Goal: Manage account settings

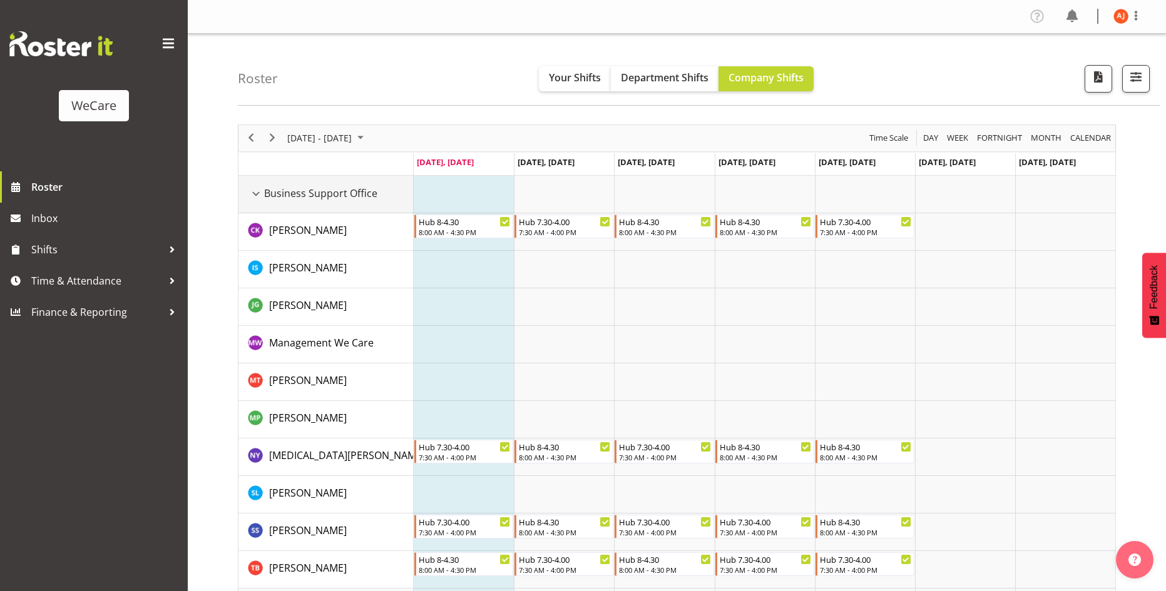
click at [257, 195] on div "Business Support Office resource" at bounding box center [256, 194] width 16 height 16
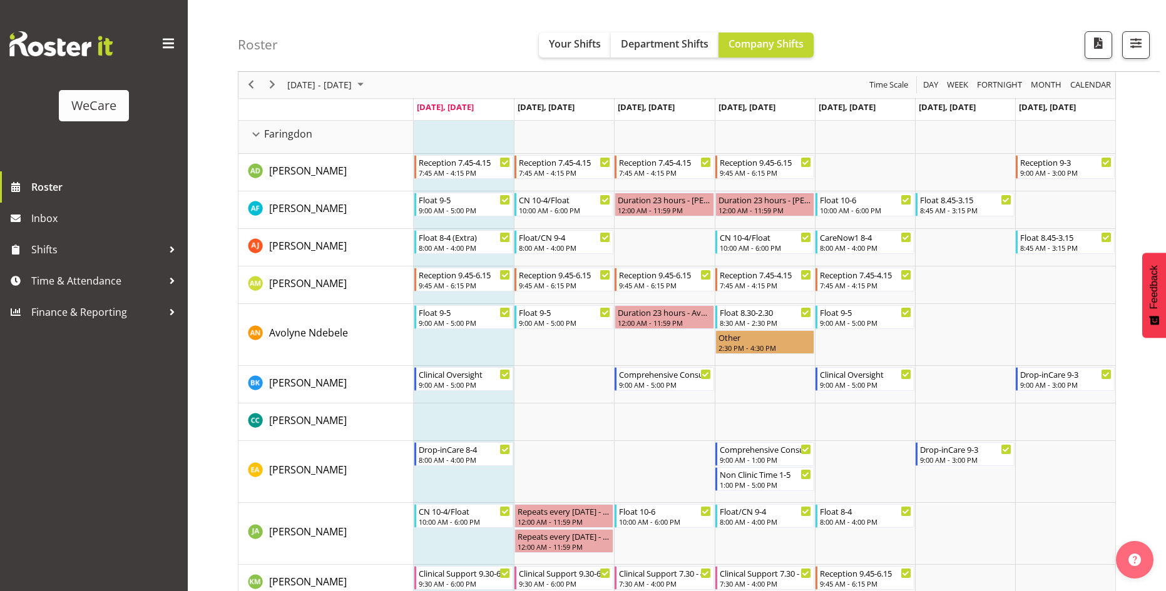
scroll to position [28, 0]
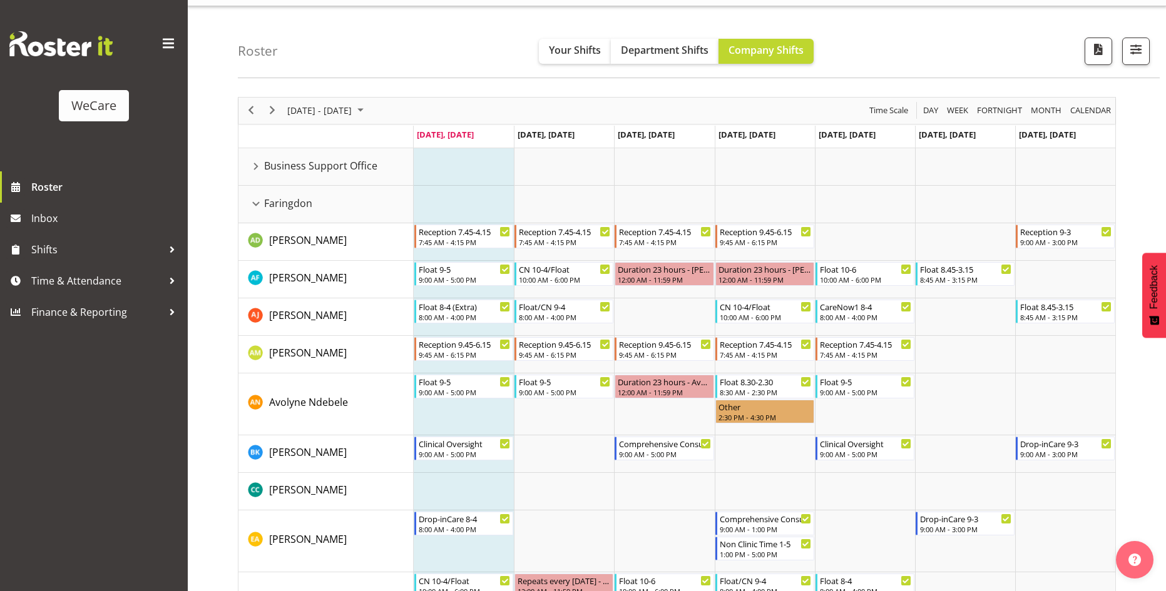
click at [954, 54] on div "Roster Your Shifts Department Shifts Company Shifts All Locations Clear Busines…" at bounding box center [699, 42] width 922 height 72
click at [1136, 58] on button "button" at bounding box center [1136, 52] width 28 height 28
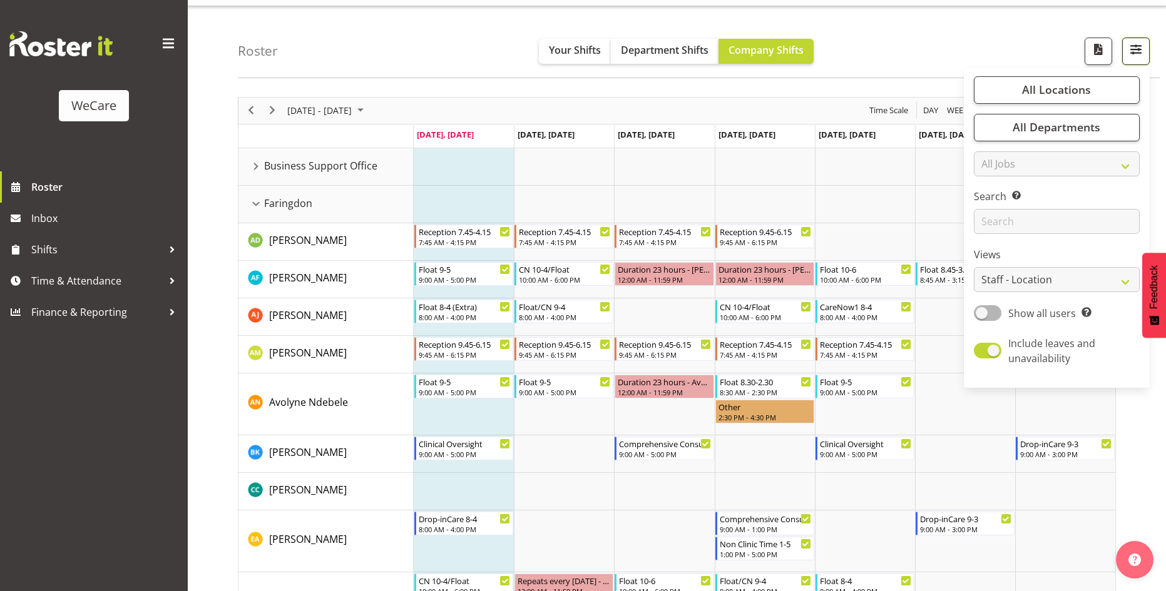
click at [1135, 59] on button "button" at bounding box center [1136, 52] width 28 height 28
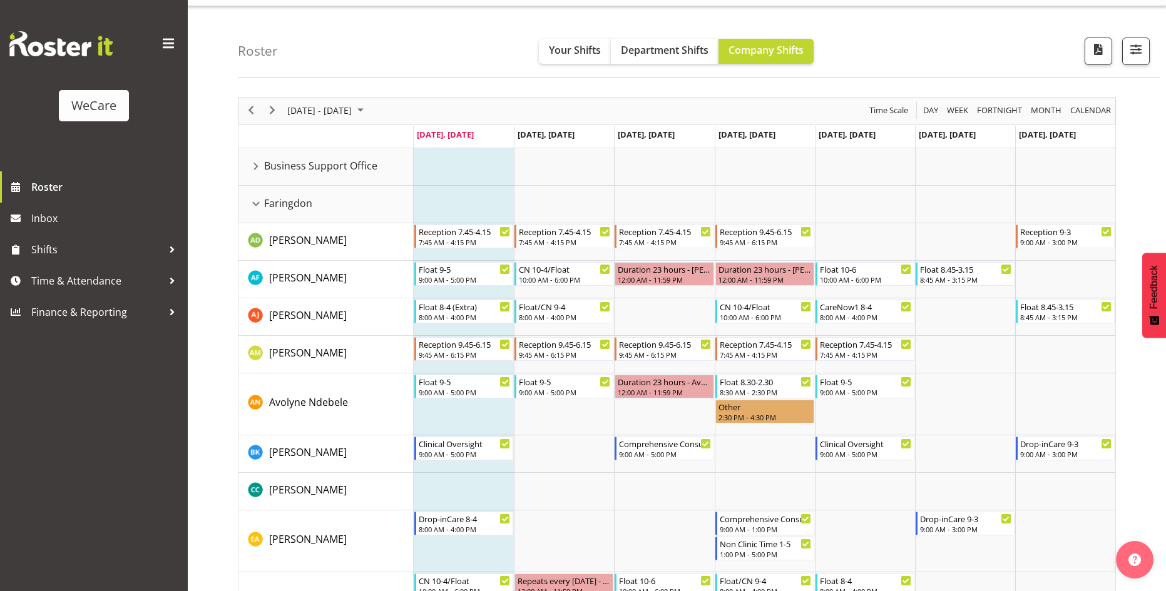
click at [166, 44] on span at bounding box center [168, 44] width 20 height 20
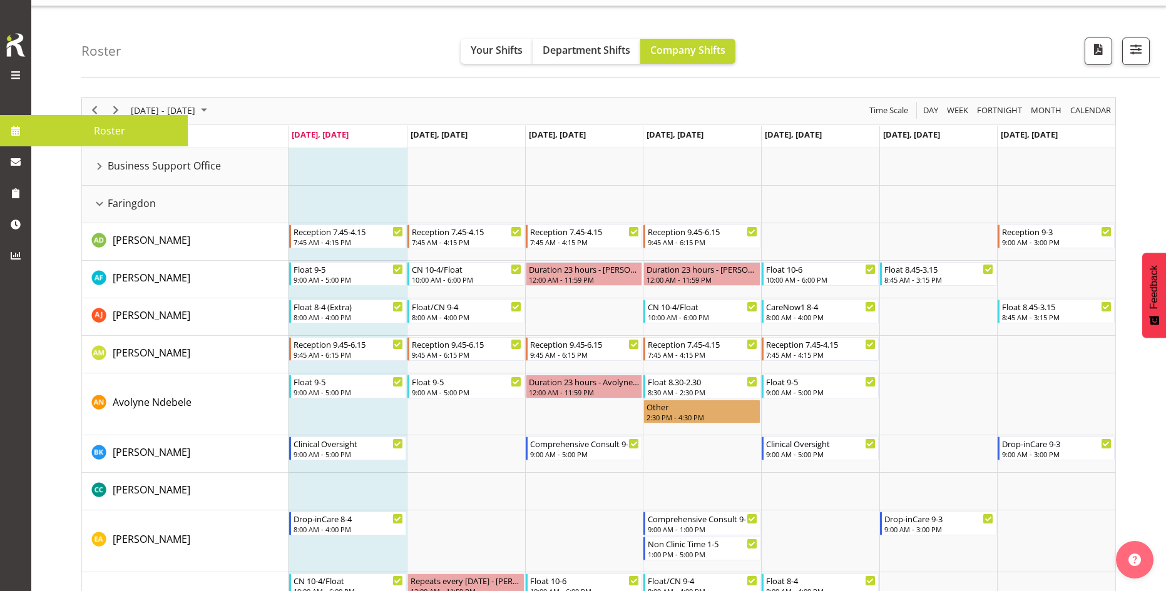
click at [20, 65] on div at bounding box center [15, 57] width 25 height 53
click at [16, 79] on span at bounding box center [15, 75] width 15 height 15
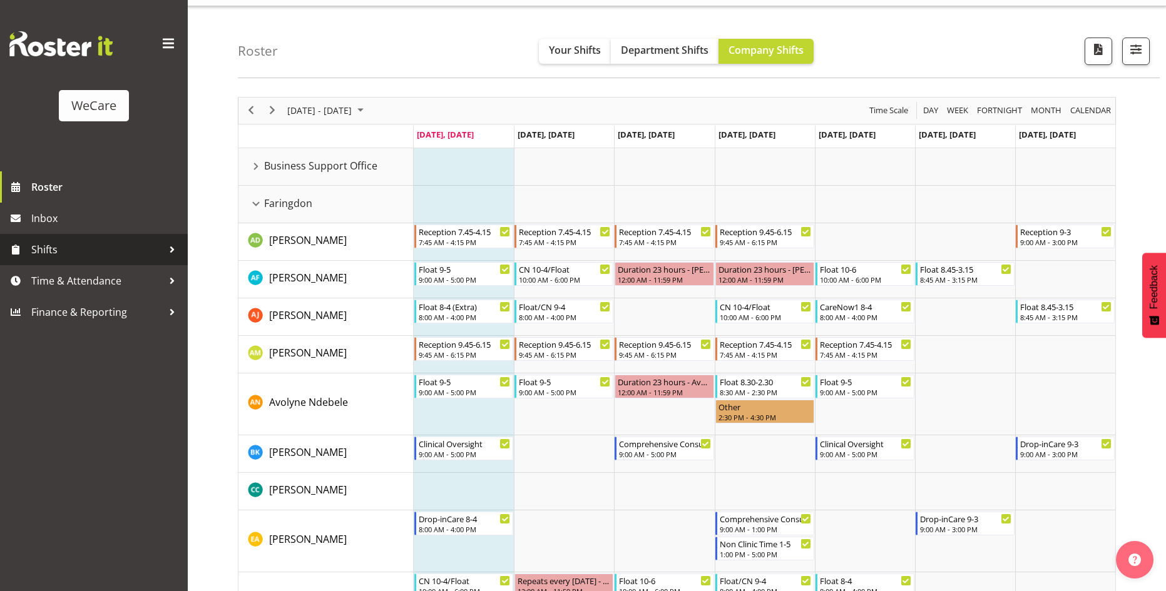
click at [143, 252] on span "Shifts" at bounding box center [96, 249] width 131 height 19
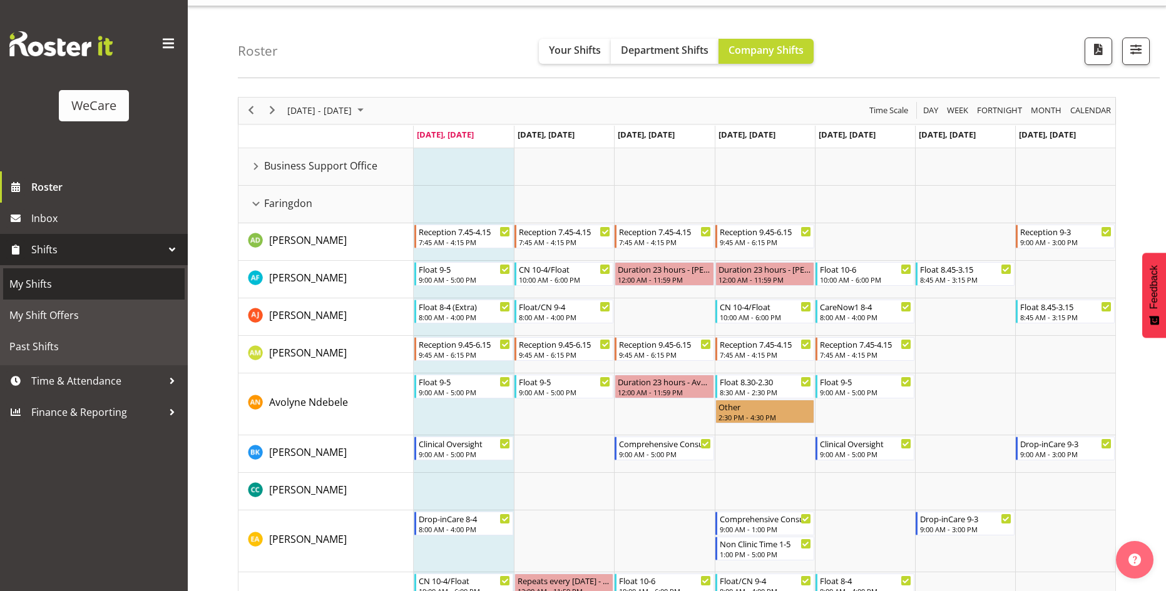
click at [39, 291] on span "My Shifts" at bounding box center [93, 284] width 169 height 19
click at [168, 44] on span at bounding box center [168, 44] width 20 height 20
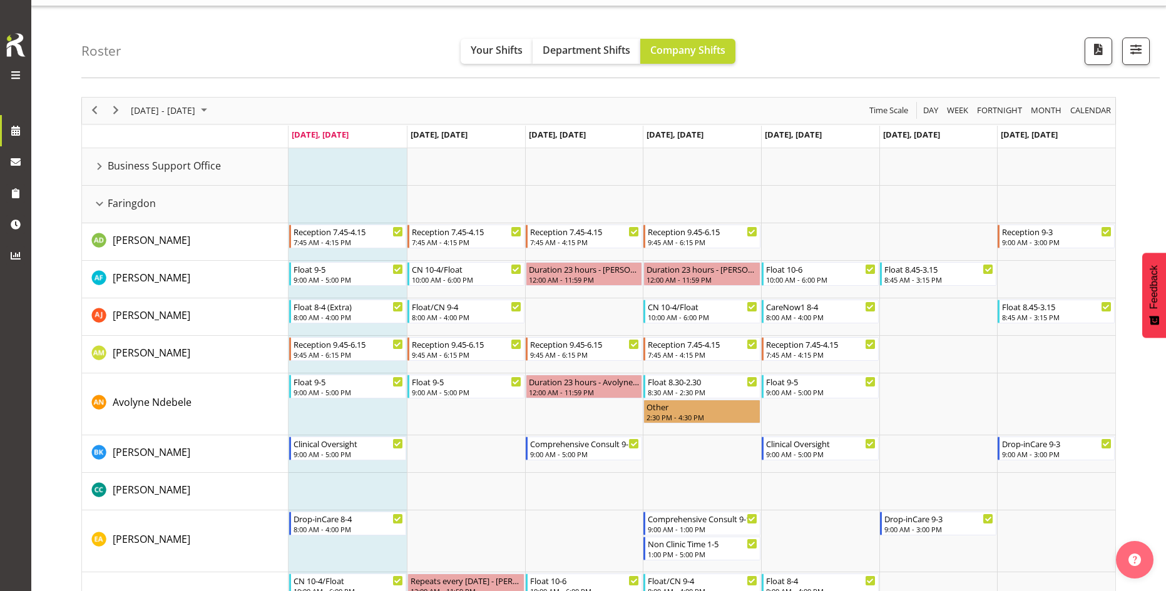
click at [14, 74] on span at bounding box center [15, 75] width 15 height 15
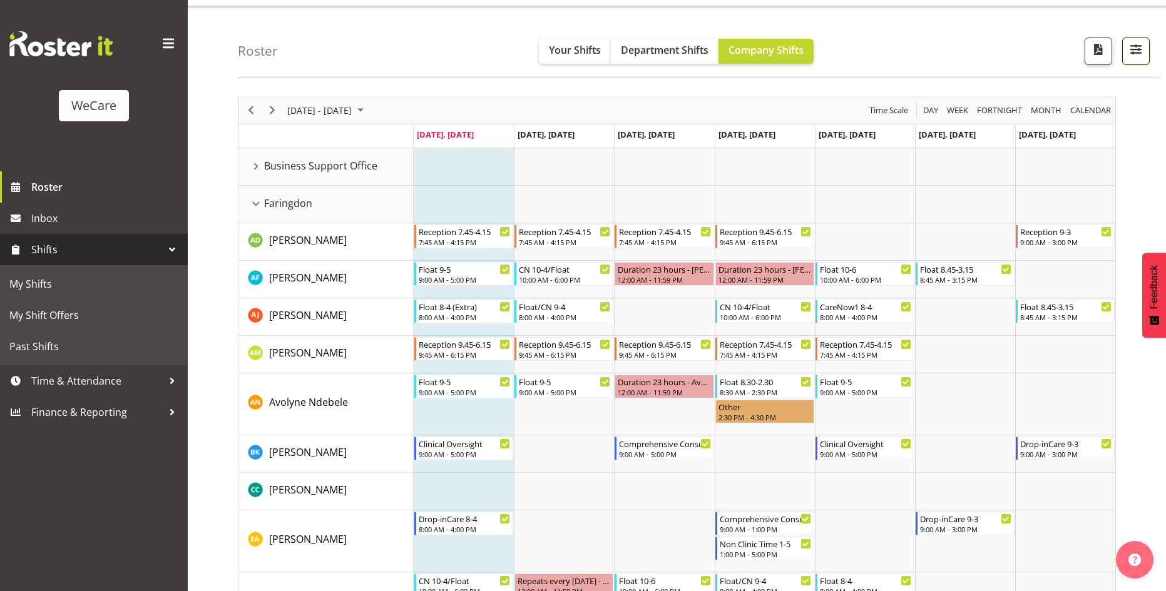
click at [1147, 48] on button "button" at bounding box center [1136, 52] width 28 height 28
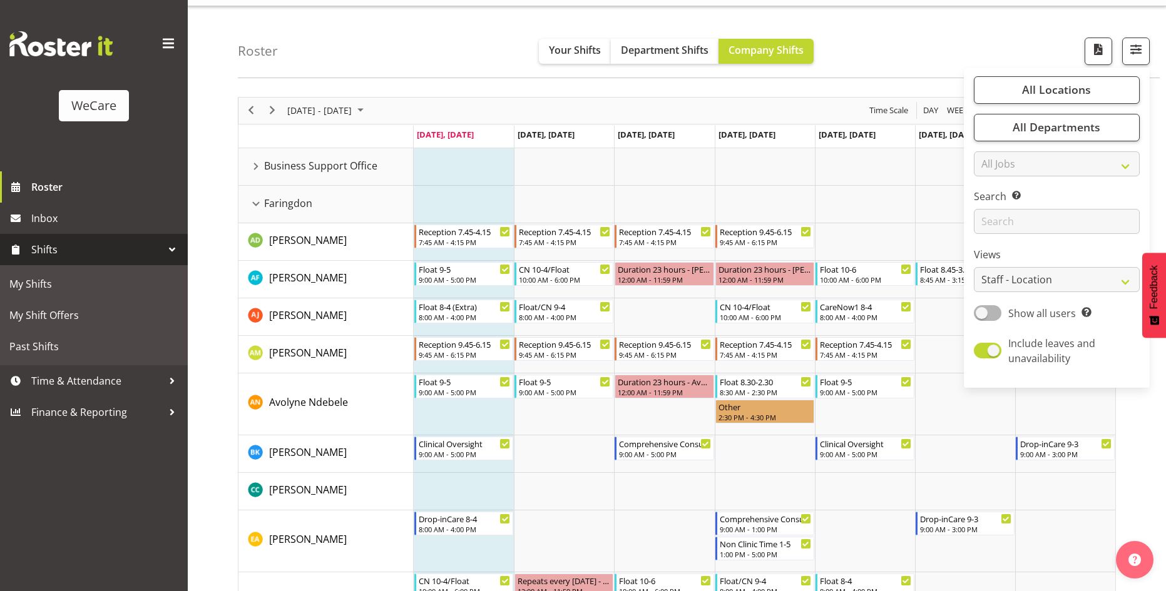
click at [1047, 44] on div "Roster Your Shifts Department Shifts Company Shifts All Locations Clear Busines…" at bounding box center [699, 42] width 922 height 72
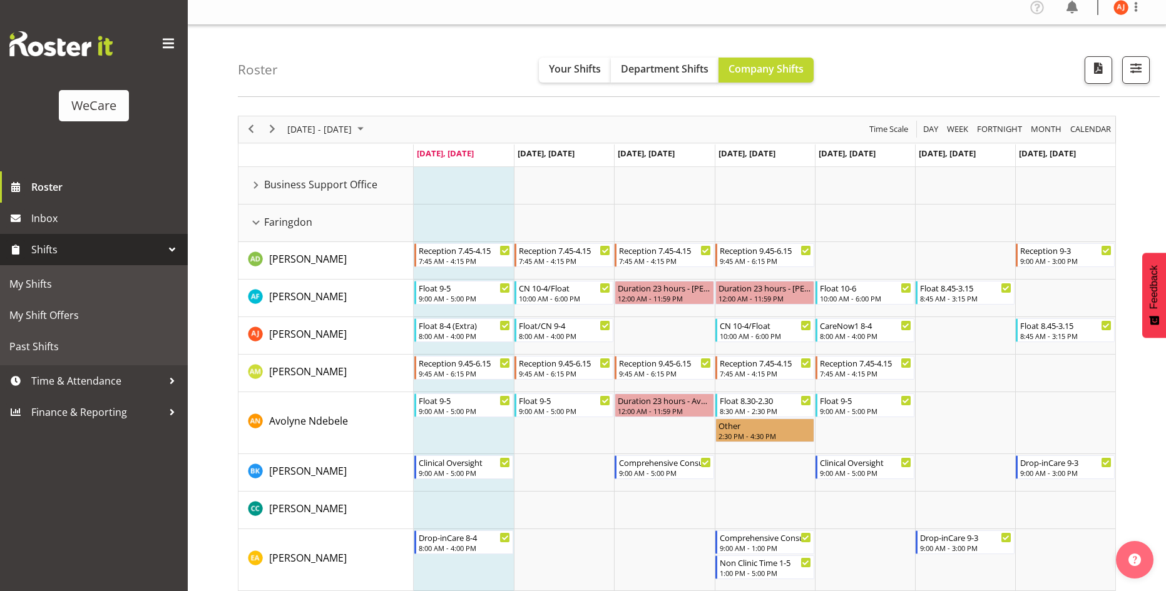
scroll to position [0, 0]
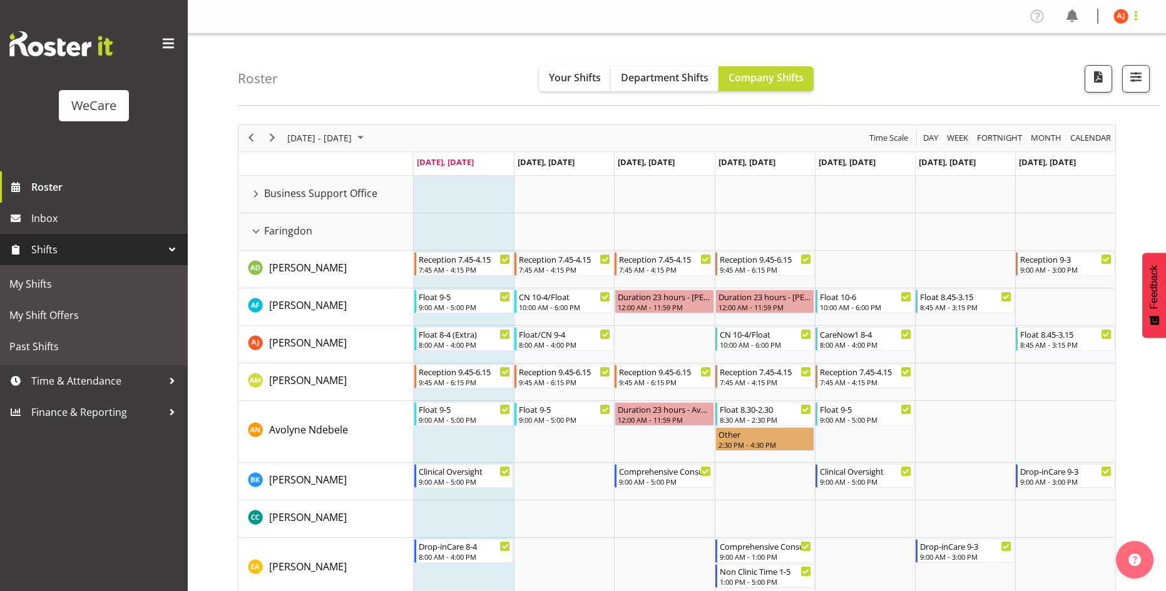
click at [1142, 17] on span at bounding box center [1135, 15] width 15 height 15
click at [1066, 68] on link "Log Out" at bounding box center [1083, 65] width 120 height 23
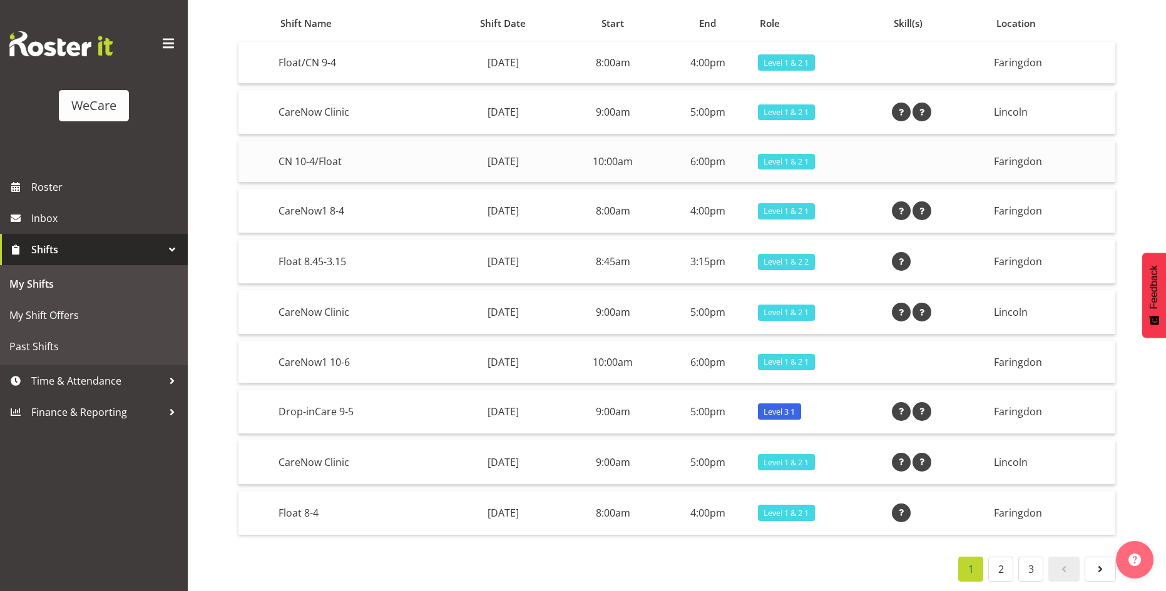
scroll to position [131, 0]
click at [663, 511] on td "8:00am" at bounding box center [613, 513] width 100 height 44
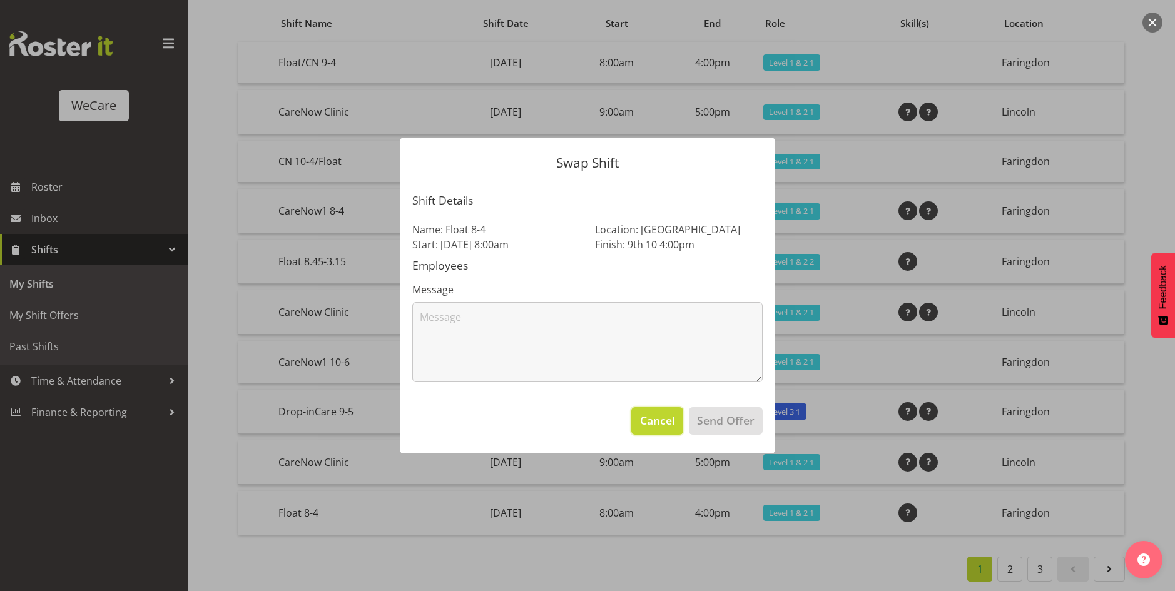
click at [665, 426] on span "Cancel" at bounding box center [657, 420] width 35 height 16
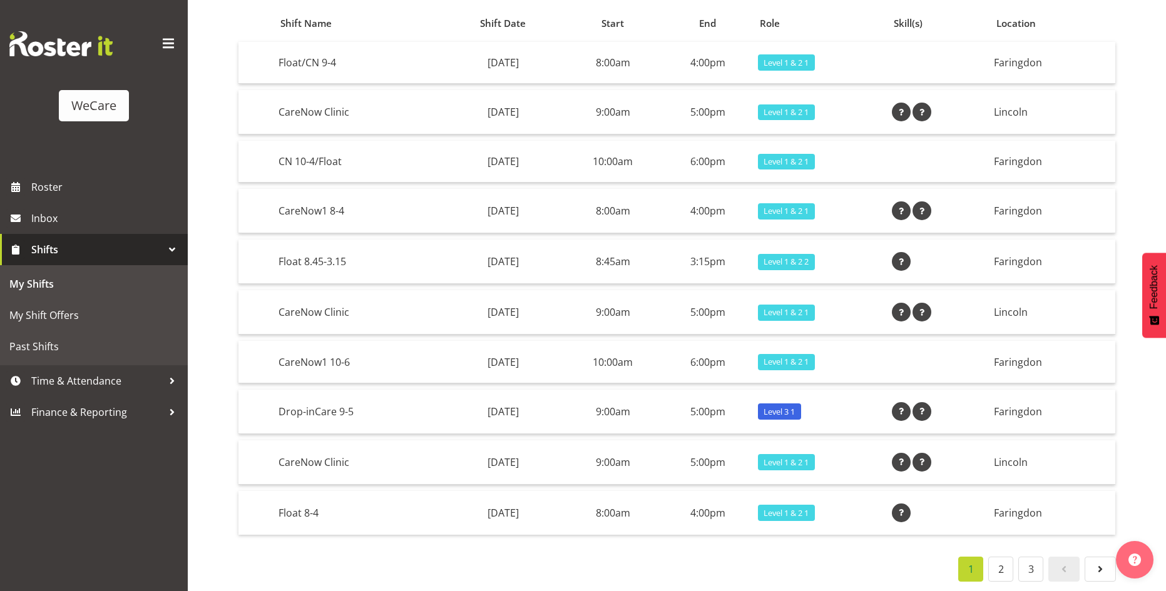
click at [163, 41] on span at bounding box center [168, 44] width 20 height 20
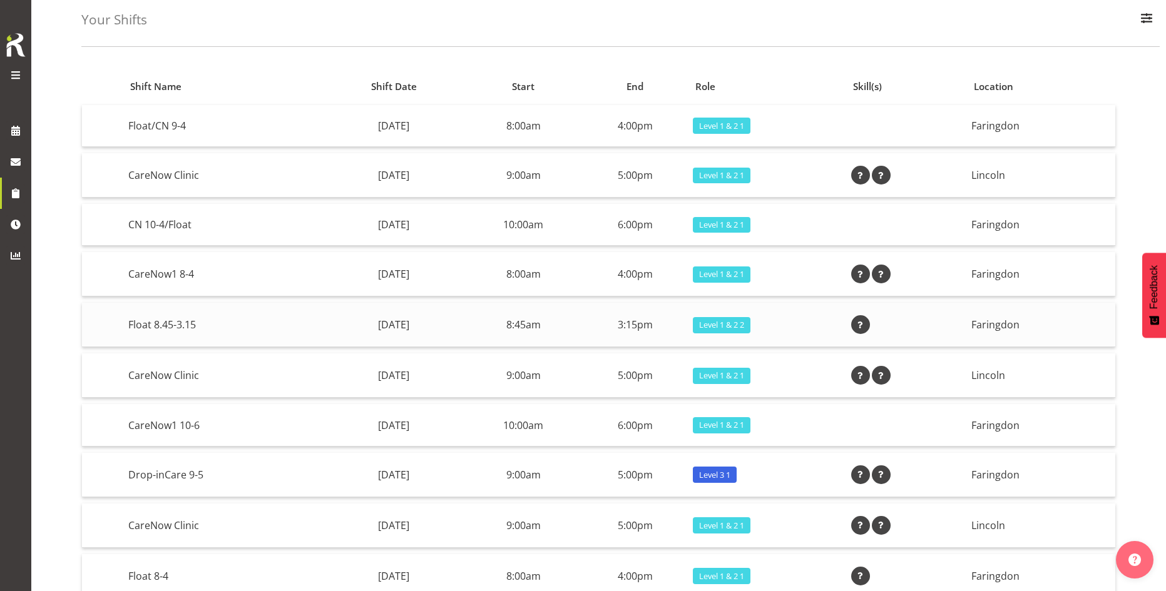
scroll to position [0, 0]
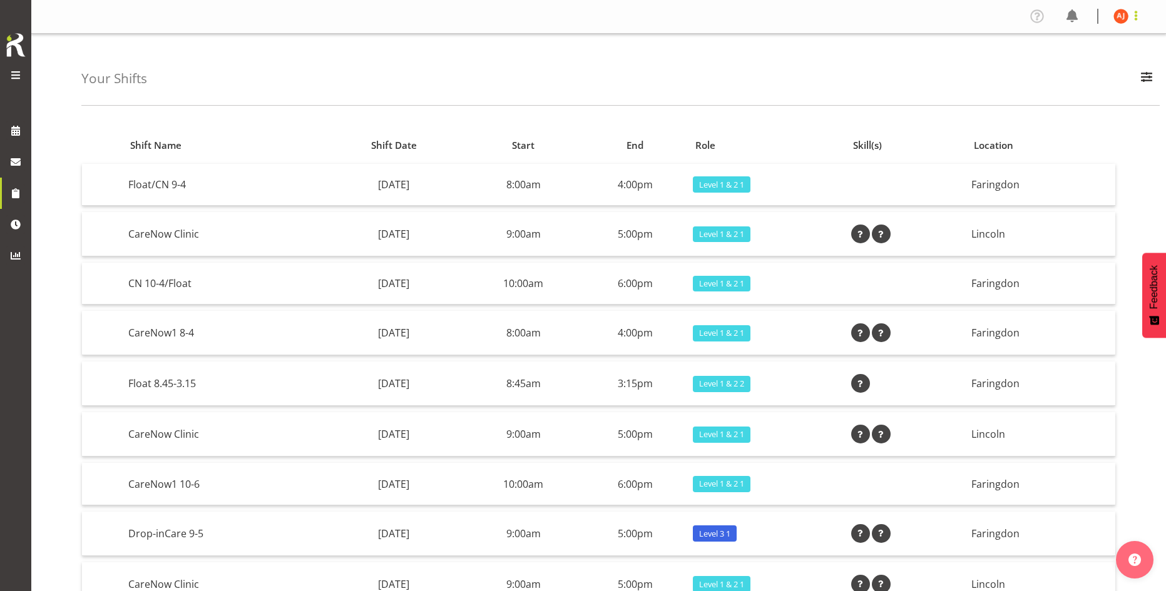
click at [1130, 22] on span at bounding box center [1135, 15] width 15 height 15
click at [1060, 39] on link "Profile" at bounding box center [1083, 43] width 120 height 23
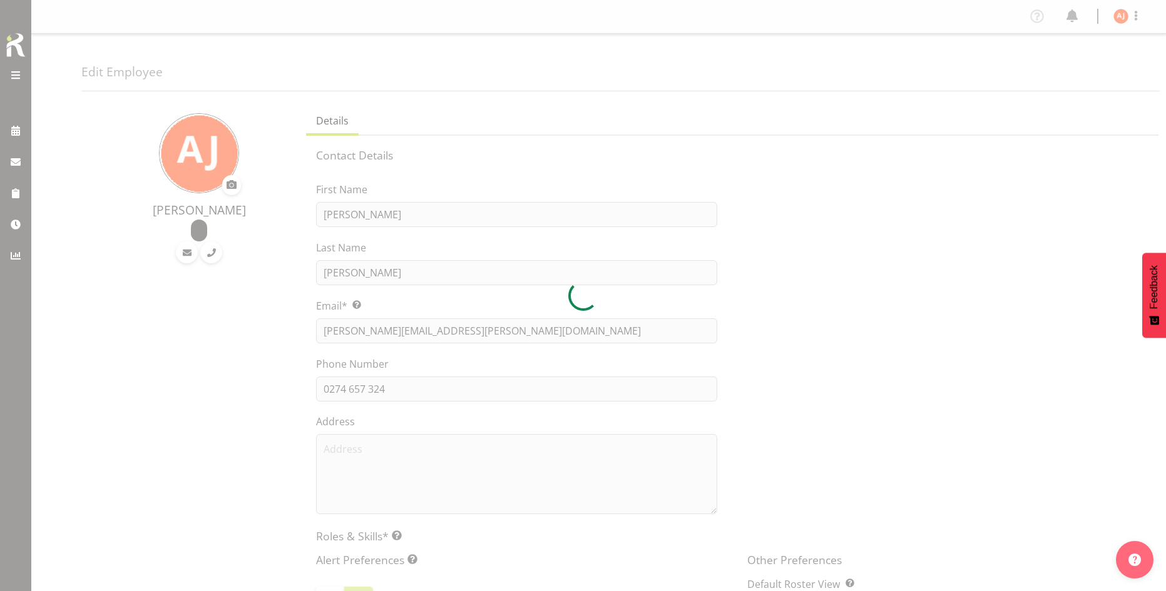
select select "location"
select select "TimelineWeek"
